Goal: Check status: Check status

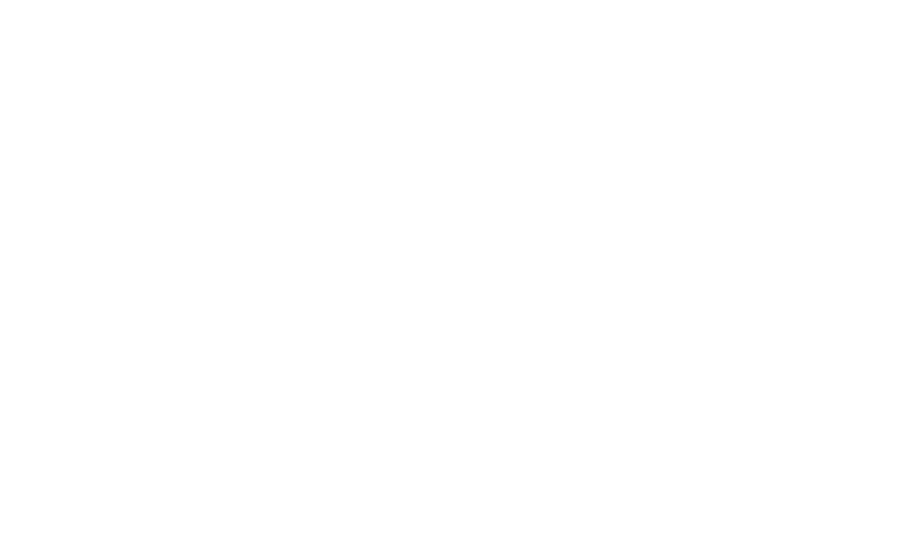
select select "100"
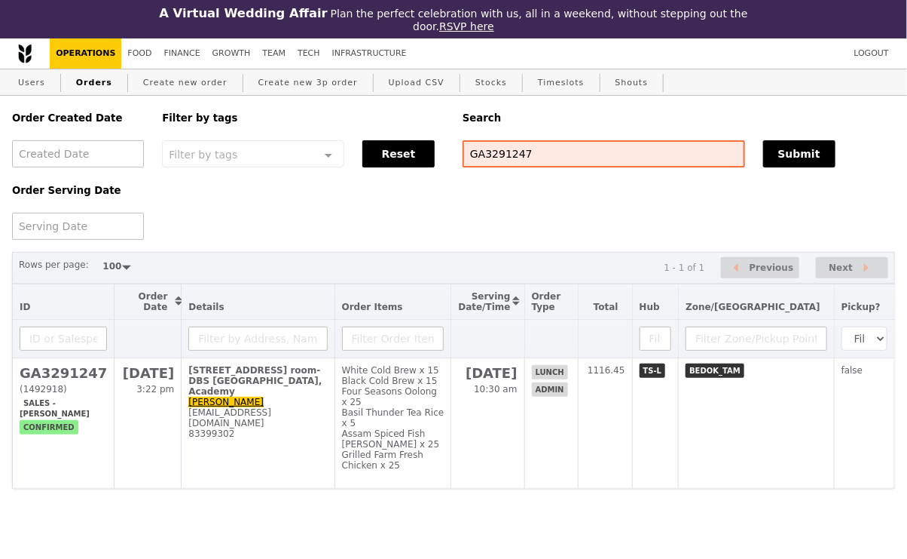
click at [554, 176] on div "Order Created Date Order Serving Date Filter by tags Filter by tags Meal_Plan W…" at bounding box center [453, 168] width 901 height 144
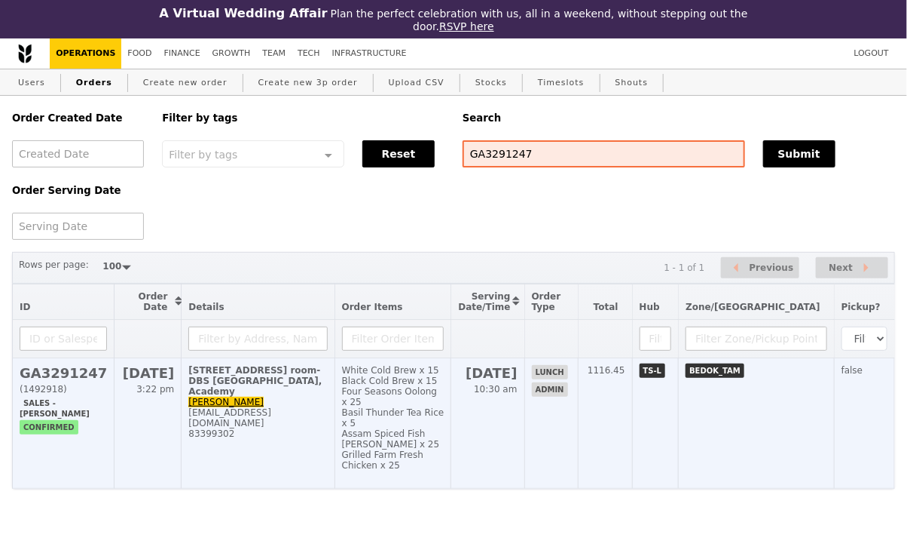
click at [277, 428] on div "83399302" at bounding box center [257, 433] width 139 height 11
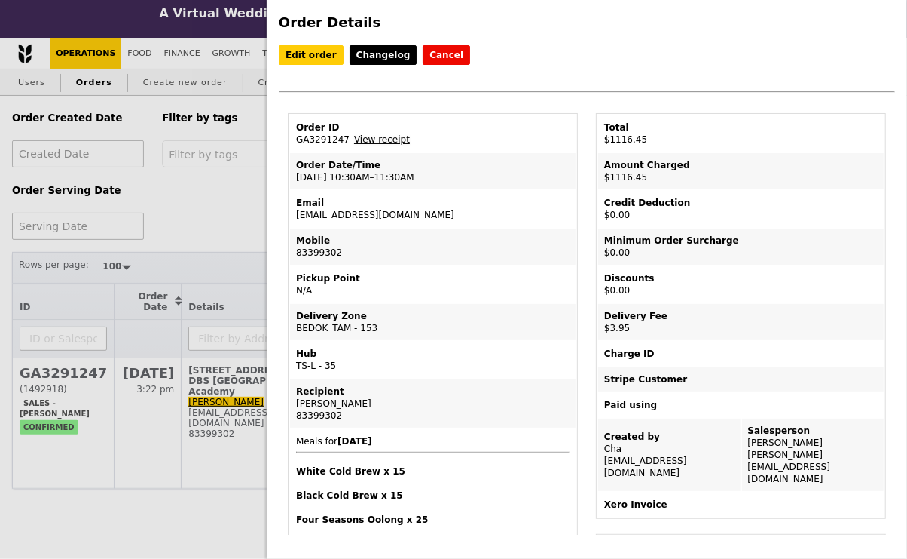
click at [380, 136] on link "View receipt" at bounding box center [382, 139] width 56 height 11
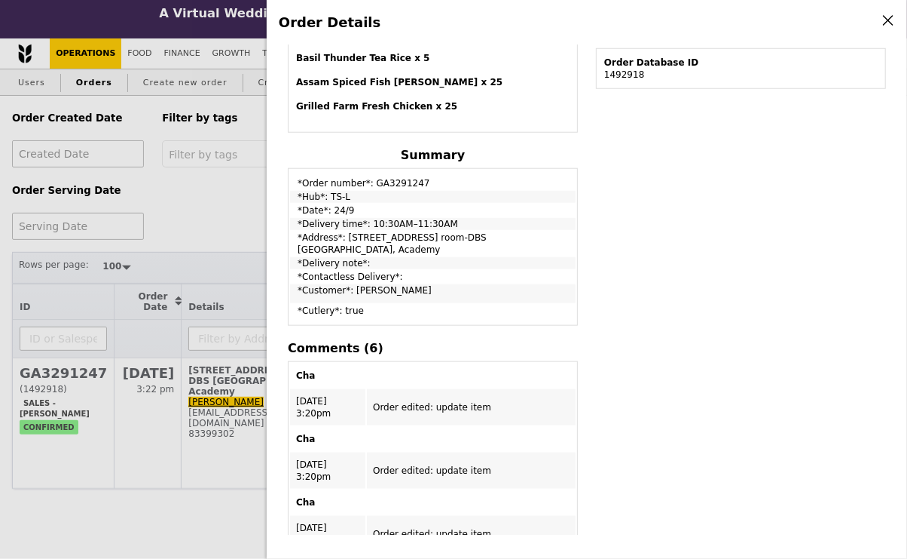
scroll to position [488, 0]
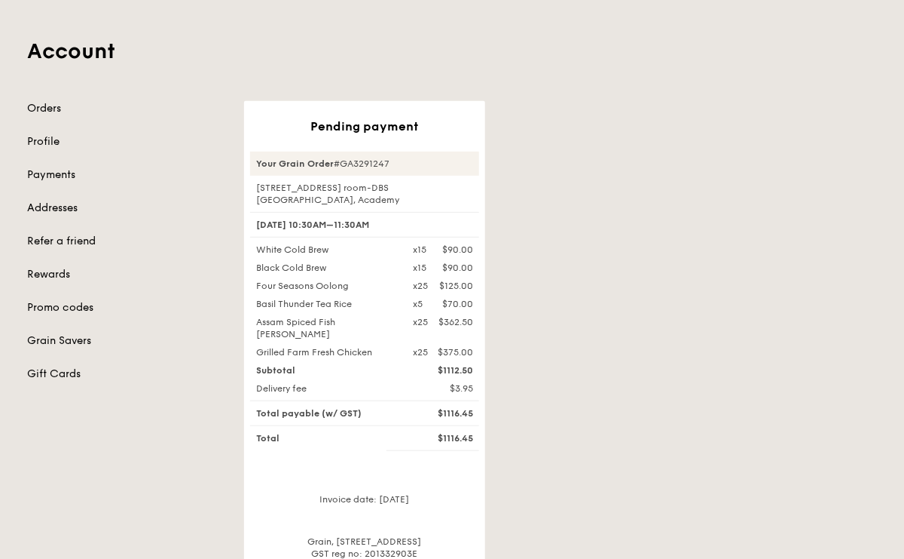
scroll to position [139, 0]
